Goal: Information Seeking & Learning: Learn about a topic

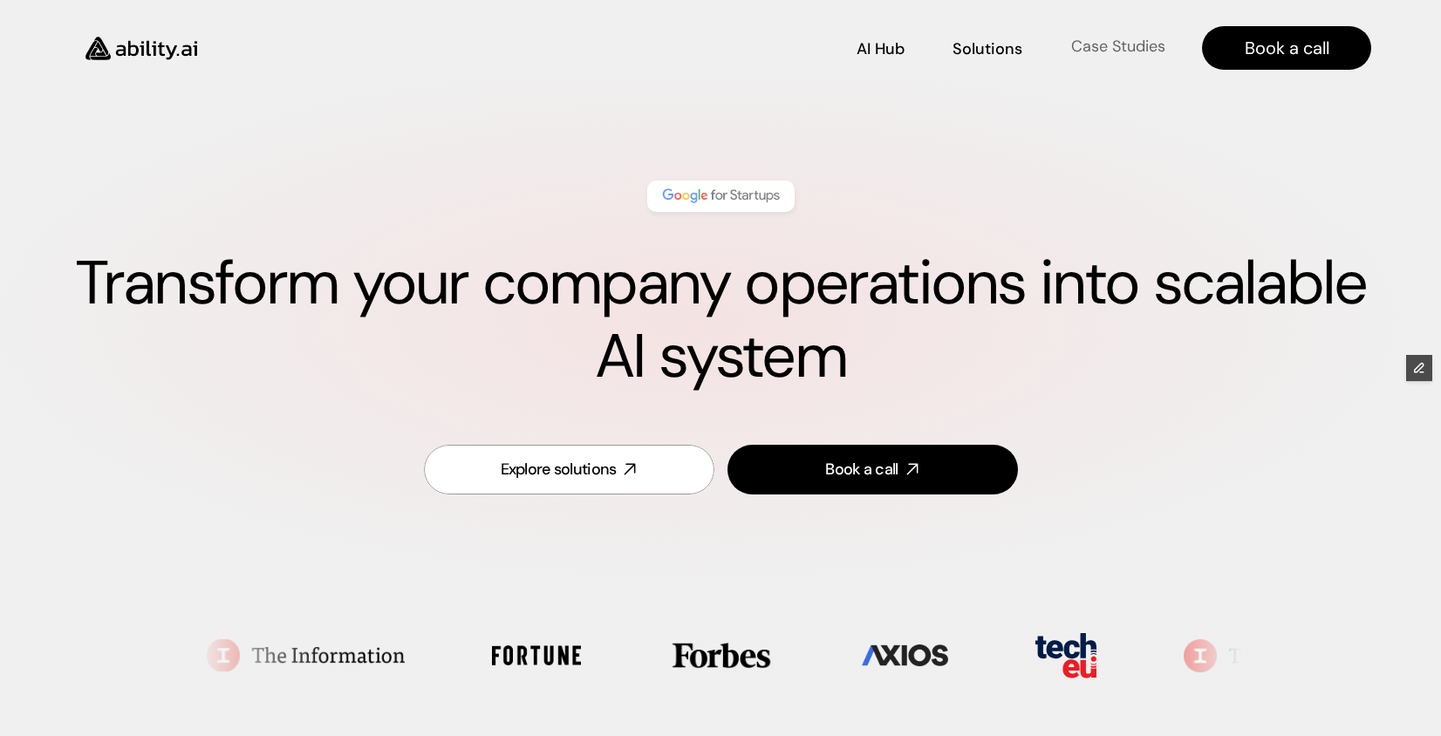
click at [1116, 48] on p "Case Studies" at bounding box center [1118, 47] width 94 height 22
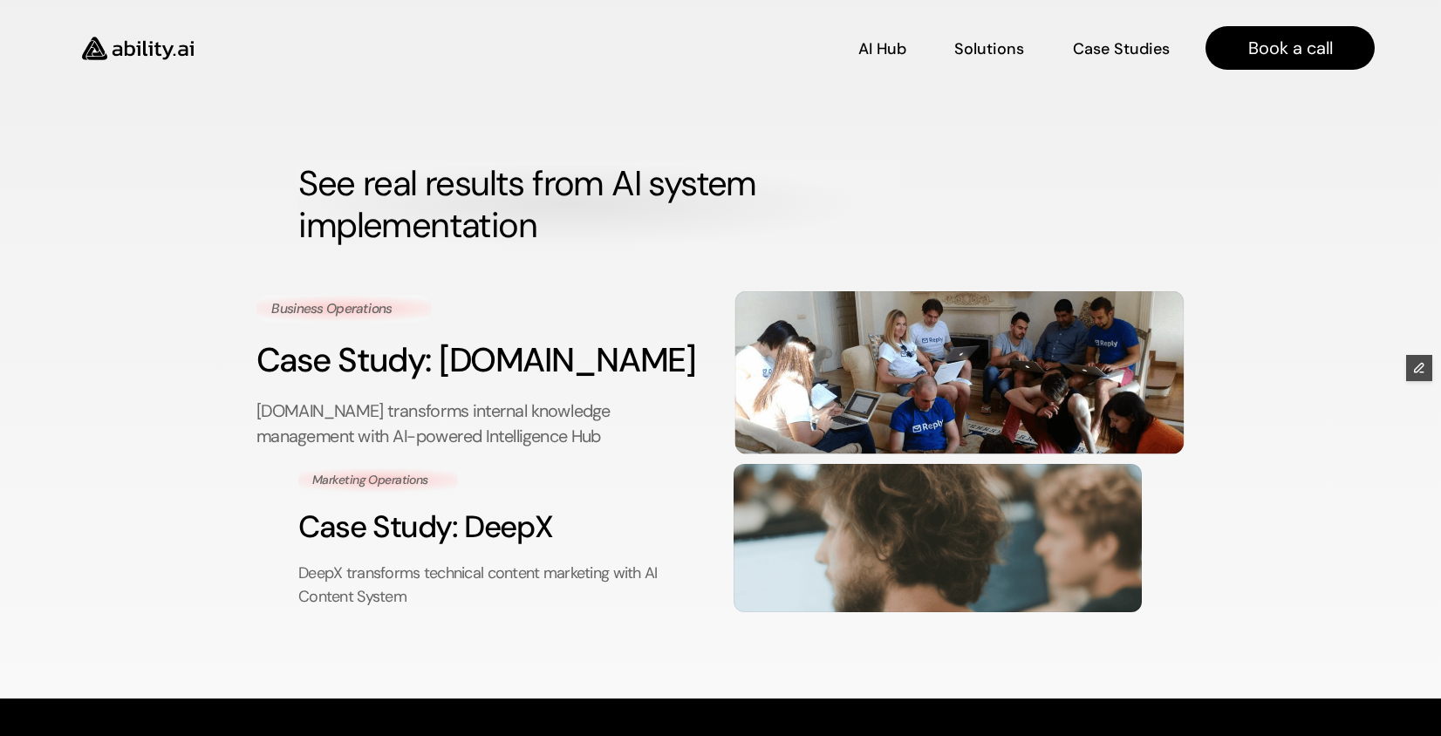
click at [520, 390] on div "Business Operations Case Study: [DOMAIN_NAME] [DOMAIN_NAME] transforms internal…" at bounding box center [481, 372] width 449 height 156
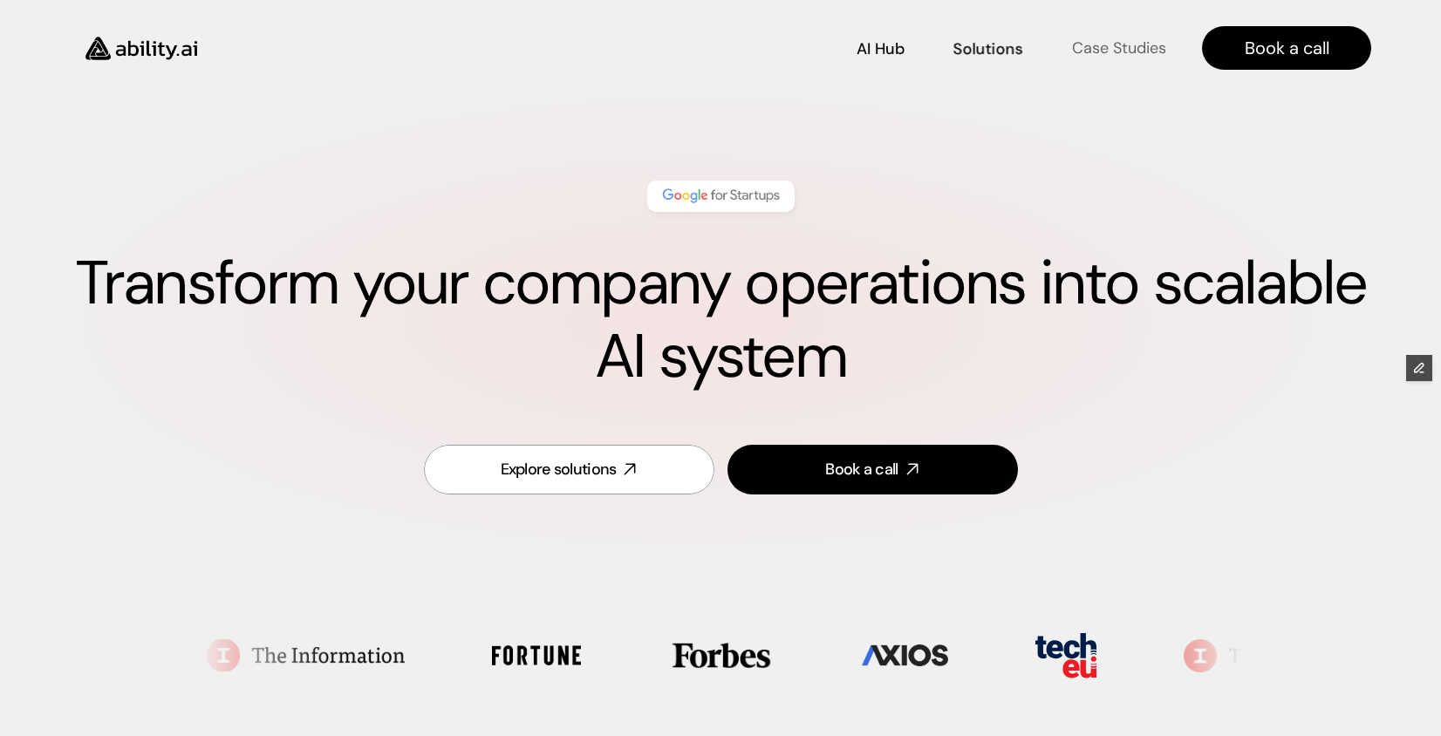
click at [1119, 45] on p "Case Studies" at bounding box center [1118, 48] width 94 height 22
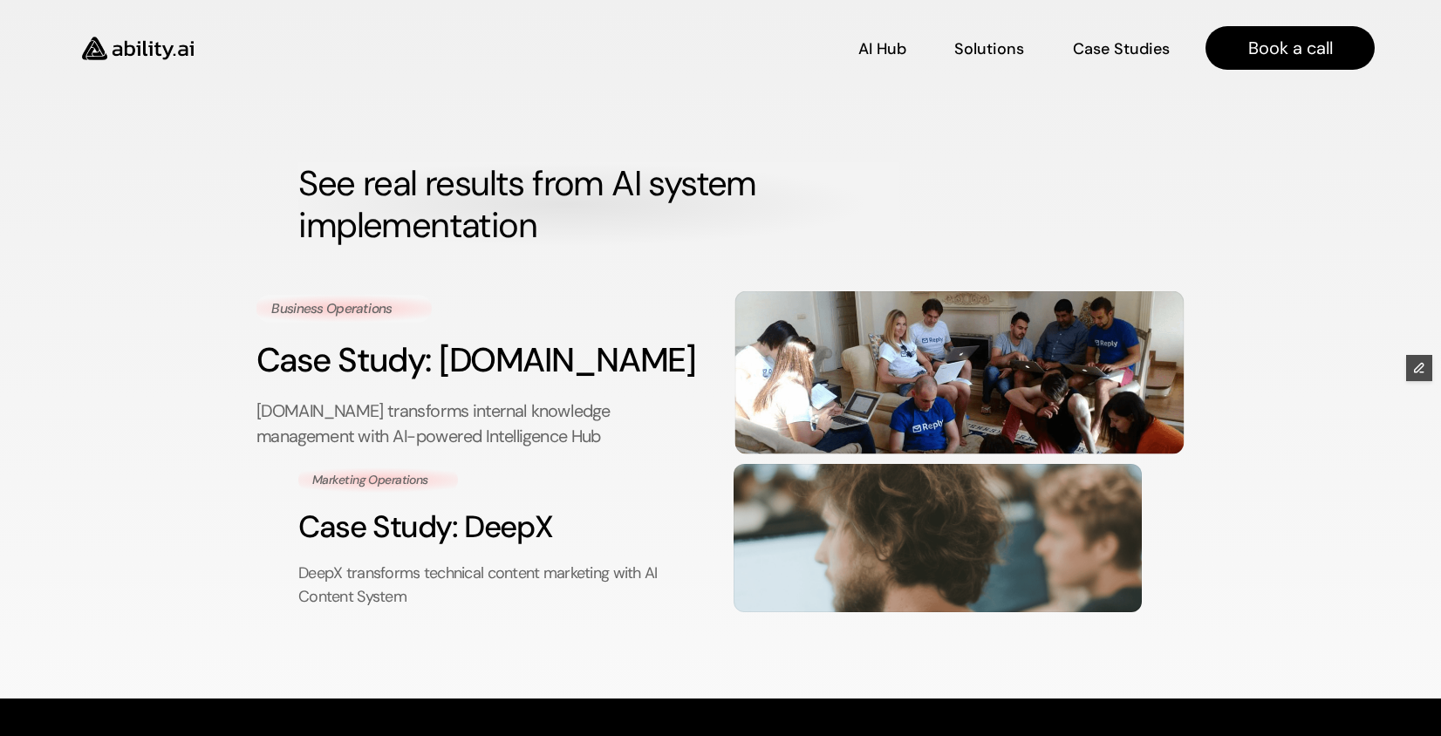
click at [524, 420] on p "[DOMAIN_NAME] transforms internal knowledge management with AI-powered Intellig…" at bounding box center [481, 424] width 449 height 51
